Goal: Find contact information: Find contact information

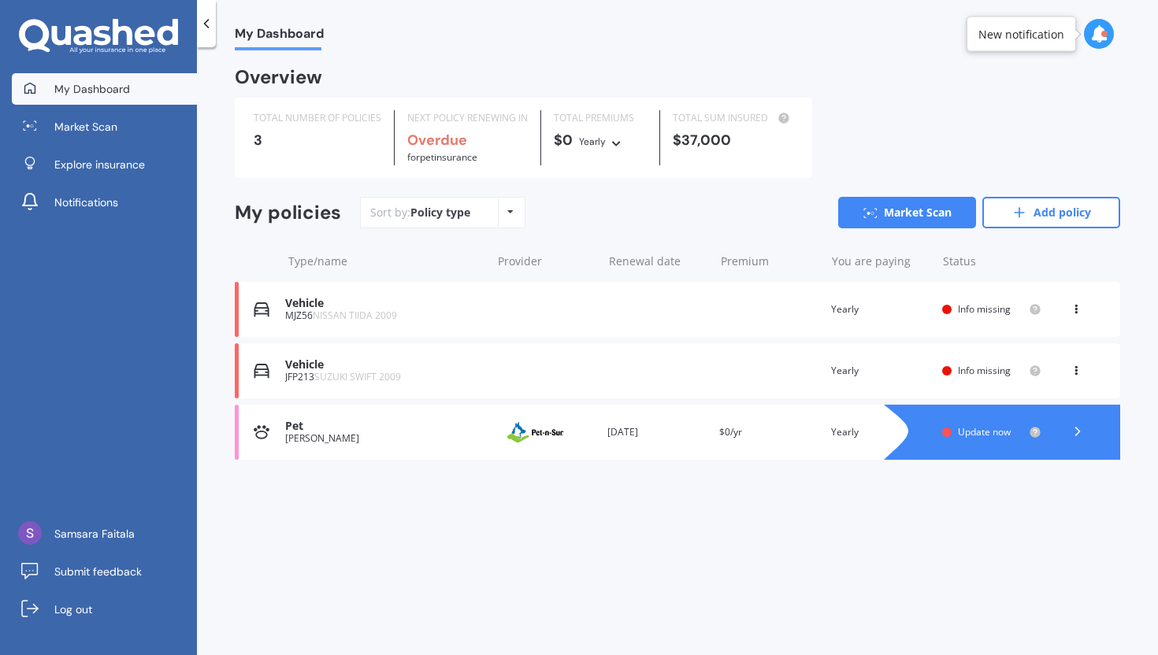
click at [981, 428] on span "Update now" at bounding box center [984, 431] width 53 height 13
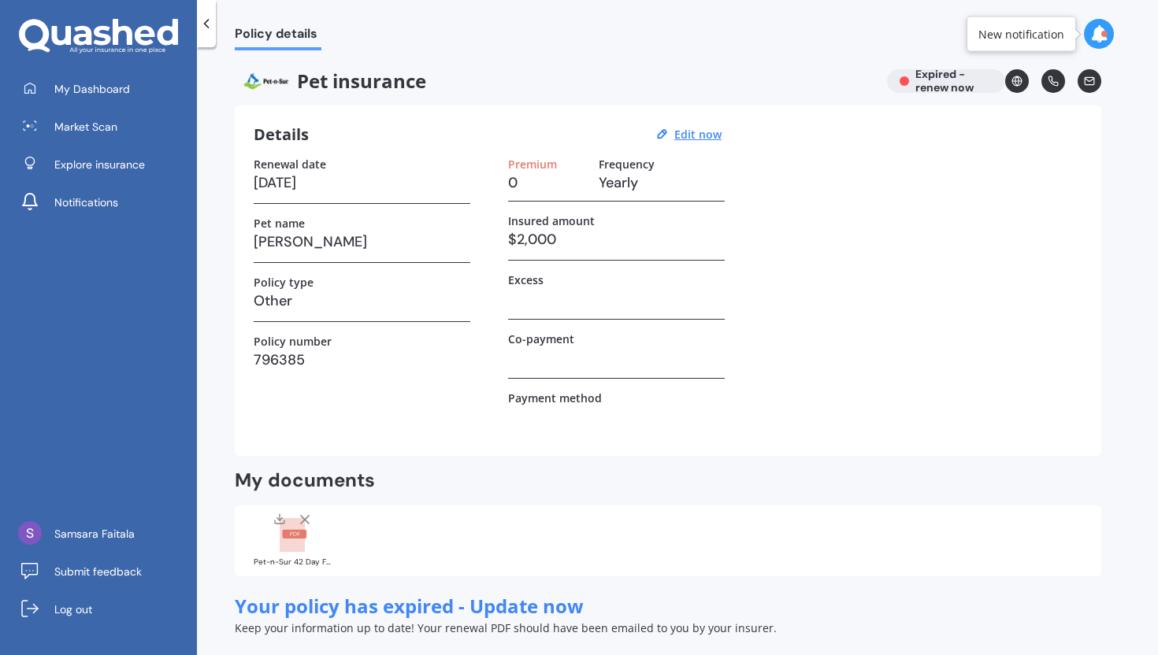
click at [1091, 83] on icon at bounding box center [1089, 81] width 11 height 11
